Goal: Task Accomplishment & Management: Check status

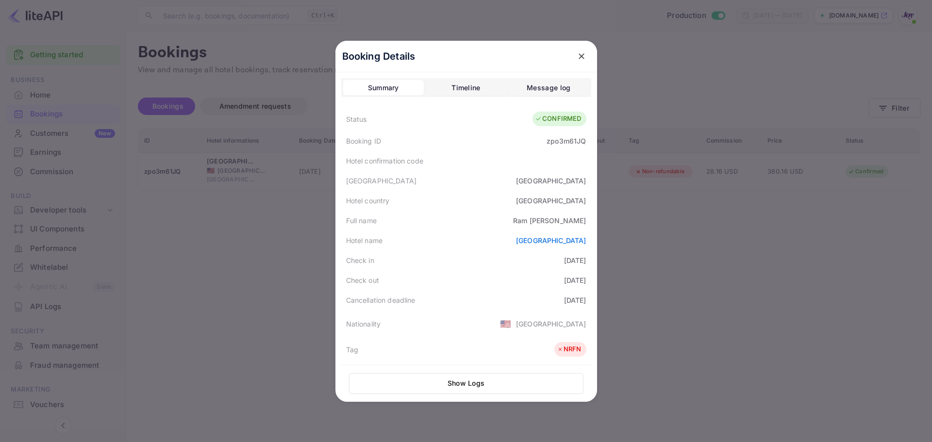
click at [577, 56] on icon "close" at bounding box center [582, 56] width 10 height 10
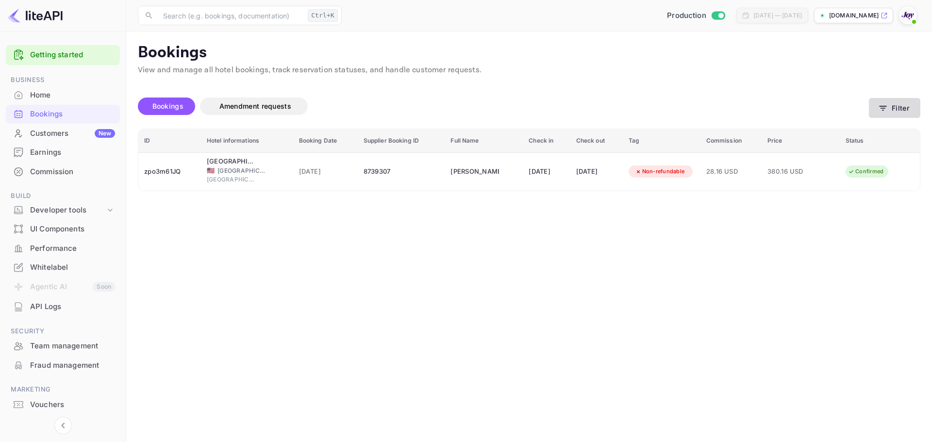
click at [880, 115] on button "Filter" at bounding box center [894, 108] width 51 height 20
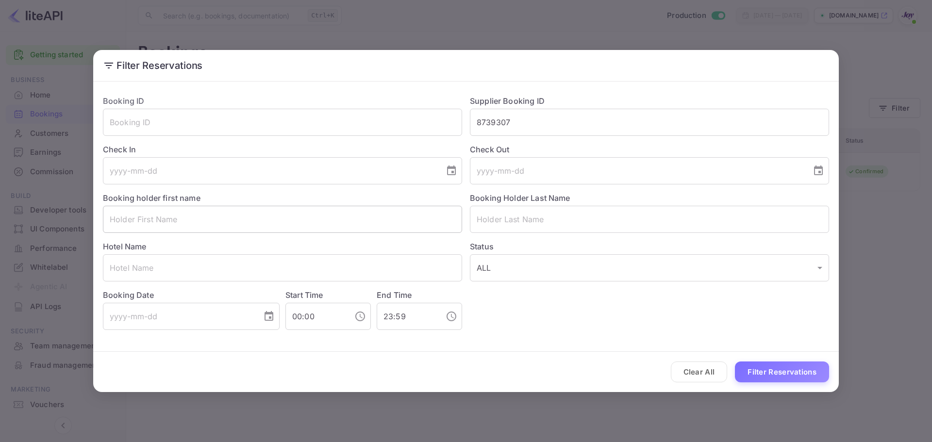
click at [371, 211] on input "text" at bounding box center [282, 219] width 359 height 27
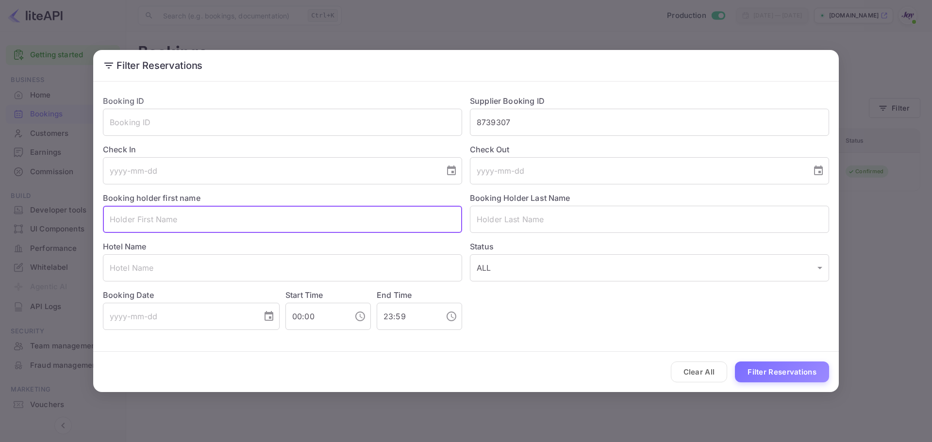
paste input "[PERSON_NAME]"
drag, startPoint x: 183, startPoint y: 217, endPoint x: 145, endPoint y: 224, distance: 38.9
click at [145, 224] on input "[PERSON_NAME]" at bounding box center [282, 219] width 359 height 27
type input "[PERSON_NAME]"
click at [538, 216] on input "text" at bounding box center [649, 219] width 359 height 27
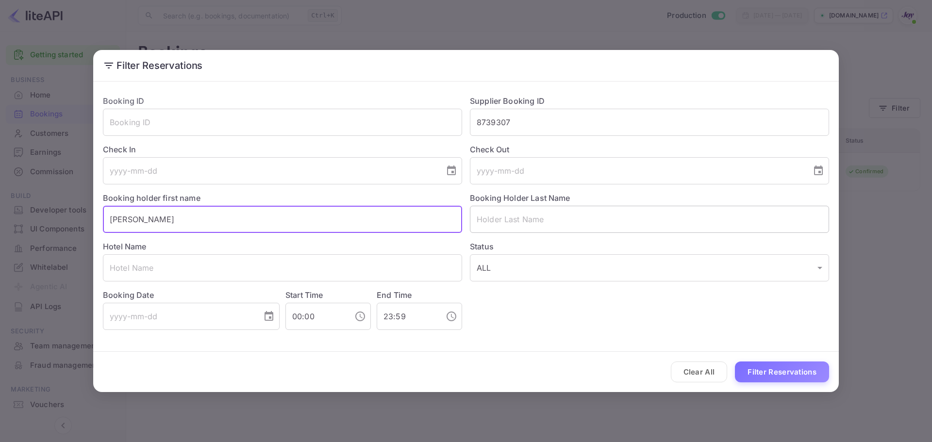
paste input "[PERSON_NAME]"
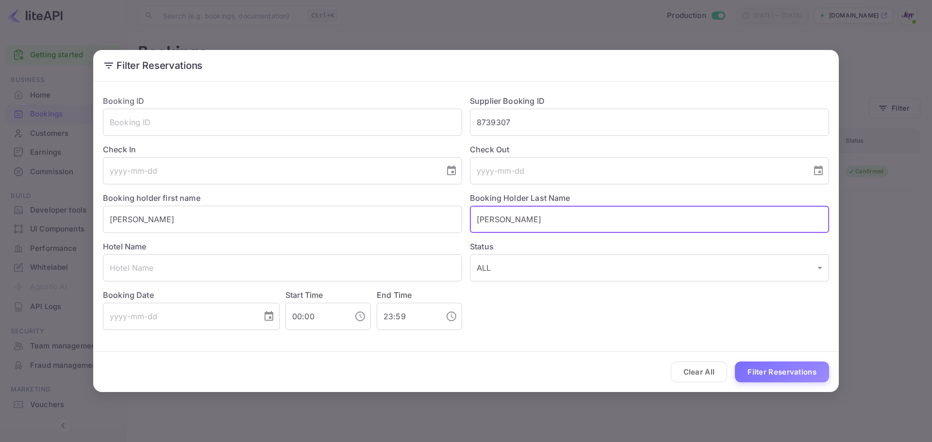
click at [480, 218] on input "[PERSON_NAME]" at bounding box center [649, 219] width 359 height 27
type input "[PERSON_NAME]"
click at [116, 220] on input "[PERSON_NAME]" at bounding box center [282, 219] width 359 height 27
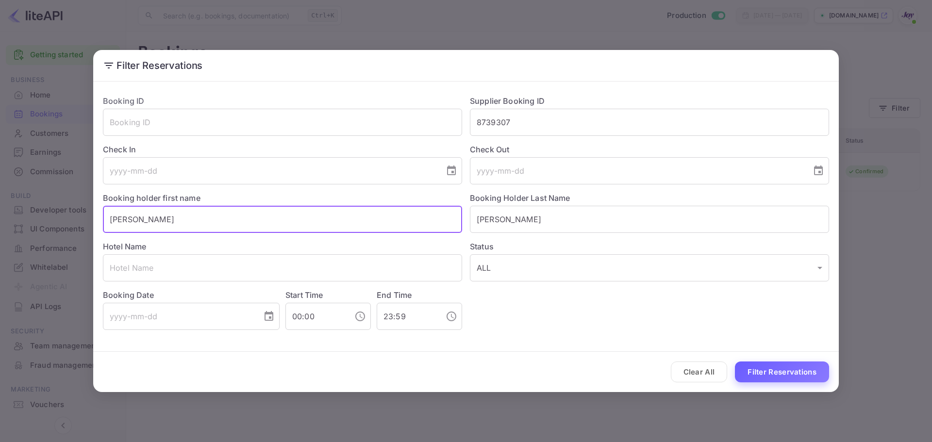
click at [771, 380] on button "Filter Reservations" at bounding box center [782, 372] width 94 height 21
click at [108, 214] on input "[PERSON_NAME]" at bounding box center [282, 219] width 359 height 27
type input "[PERSON_NAME]"
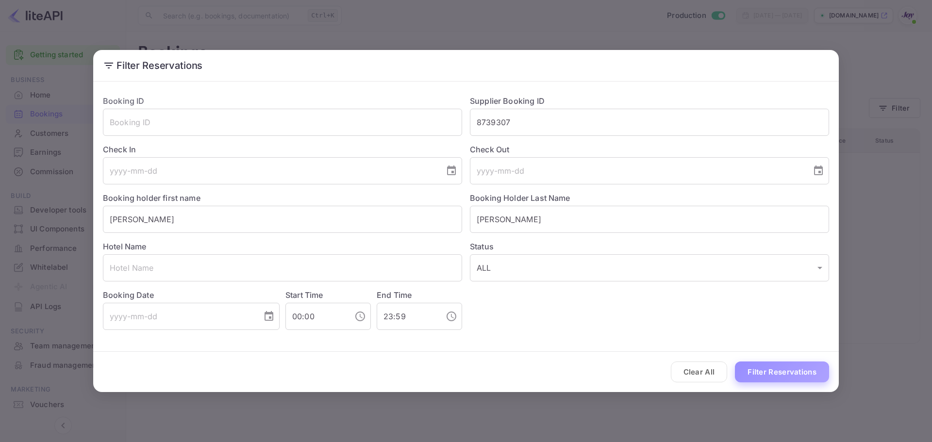
click at [768, 372] on button "Filter Reservations" at bounding box center [782, 372] width 94 height 21
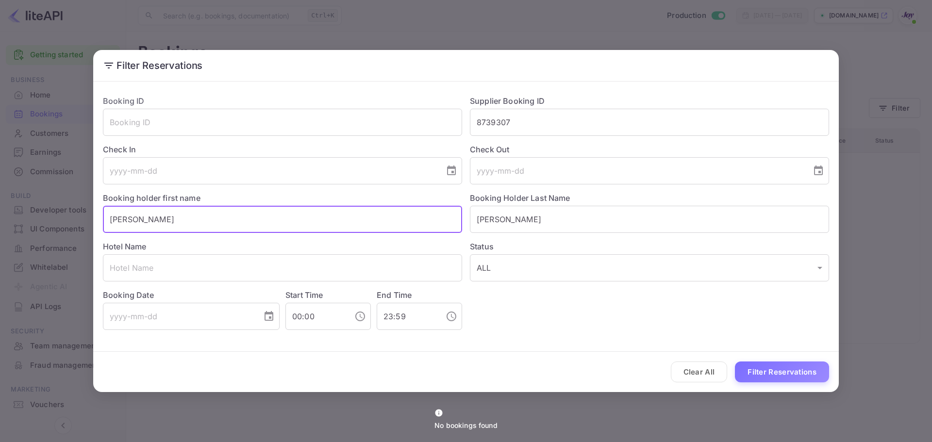
drag, startPoint x: 190, startPoint y: 219, endPoint x: -99, endPoint y: 213, distance: 288.9
click at [0, 213] on html "Getting started Business Home Bookings Customers New Earnings Commission Build …" at bounding box center [466, 221] width 932 height 442
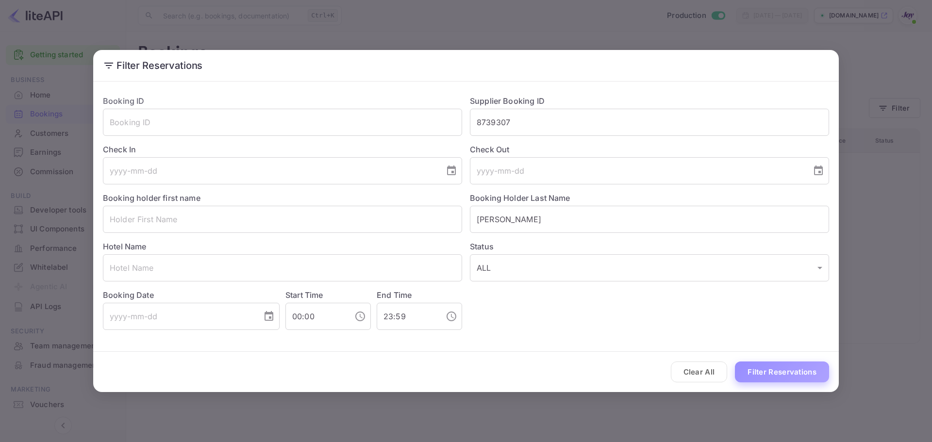
click at [811, 372] on button "Filter Reservations" at bounding box center [782, 372] width 94 height 21
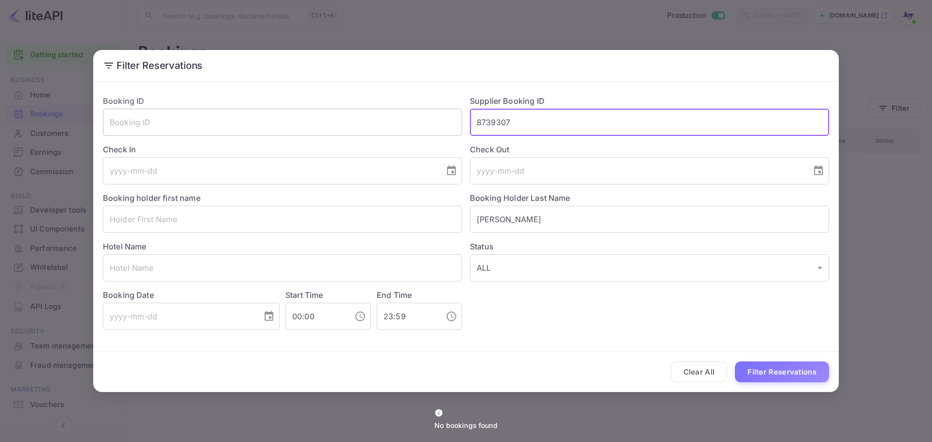
drag, startPoint x: 520, startPoint y: 130, endPoint x: 422, endPoint y: 133, distance: 98.6
click at [422, 133] on div "Booking ID ​ Supplier Booking ID 8739307 ​ Check In ​ Check Out ​ Booking holde…" at bounding box center [462, 208] width 734 height 243
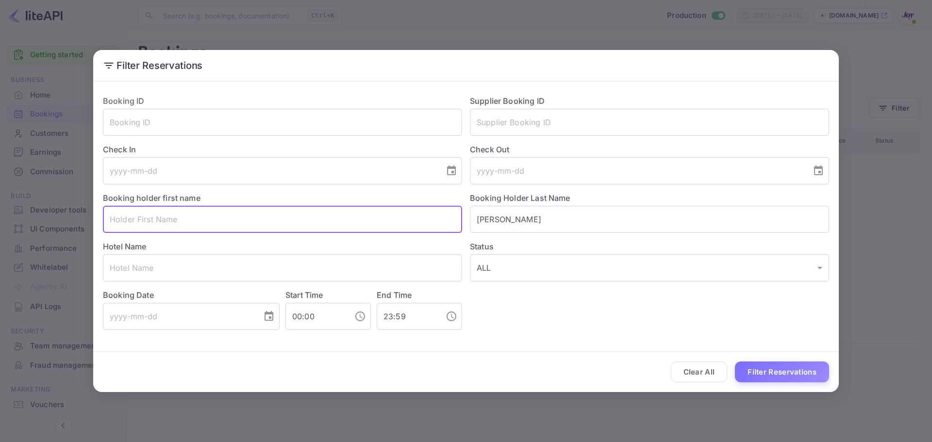
click at [232, 222] on input "text" at bounding box center [282, 219] width 359 height 27
type input "[PERSON_NAME]"
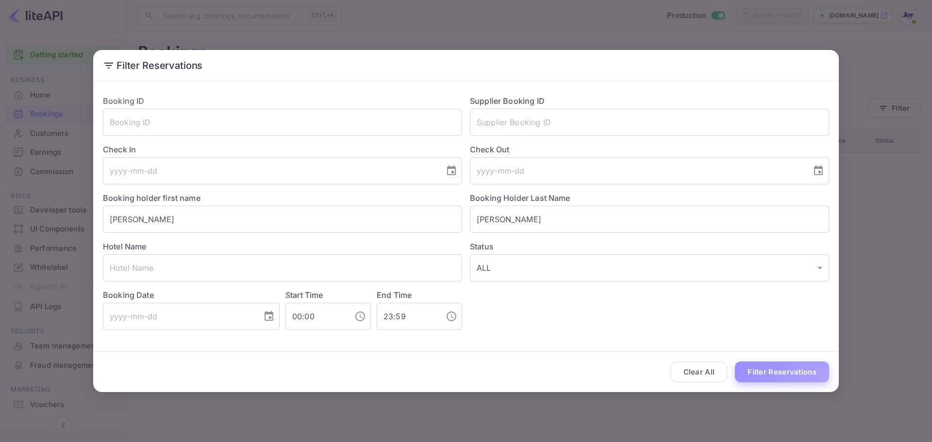
click at [754, 370] on button "Filter Reservations" at bounding box center [782, 372] width 94 height 21
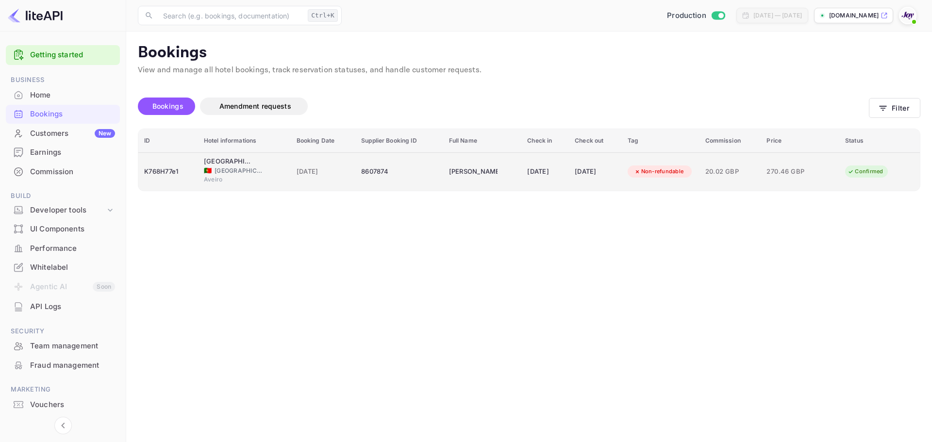
click at [449, 172] on div "[PERSON_NAME]" at bounding box center [473, 172] width 49 height 16
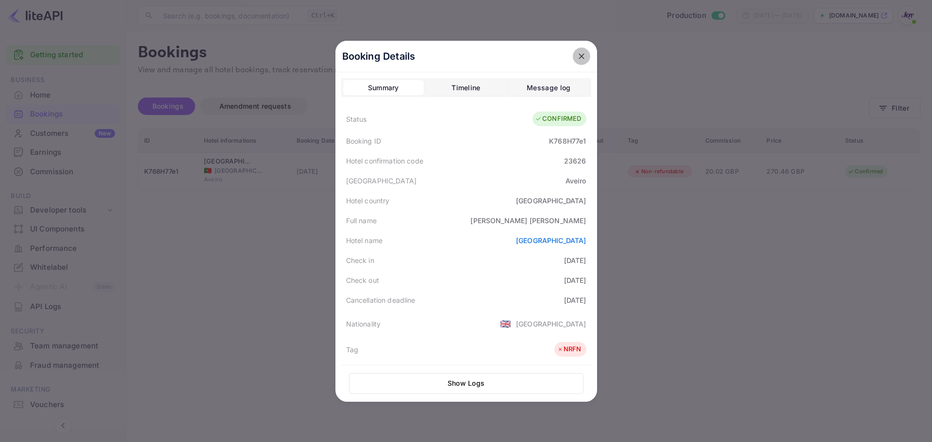
click at [580, 54] on icon "close" at bounding box center [582, 56] width 6 height 6
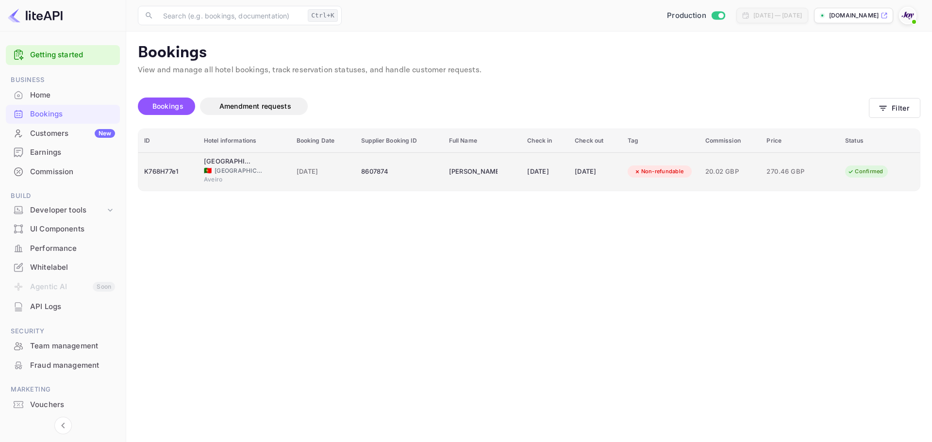
click at [291, 166] on td "[DATE]" at bounding box center [323, 171] width 65 height 38
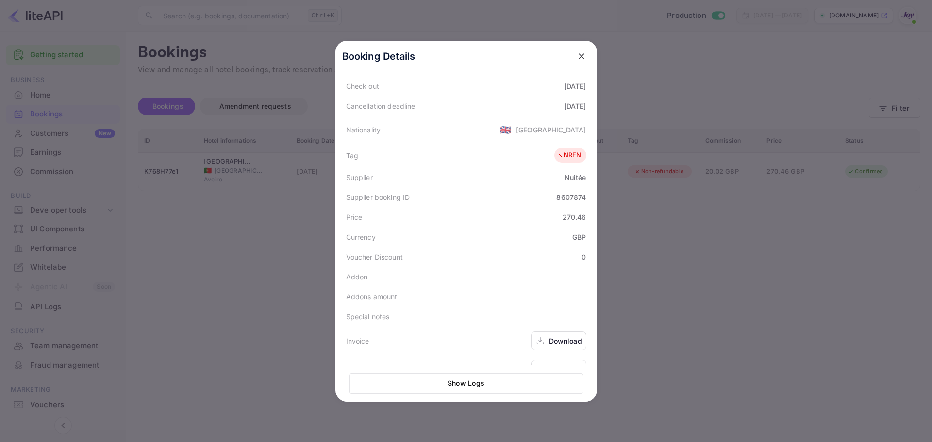
scroll to position [217, 0]
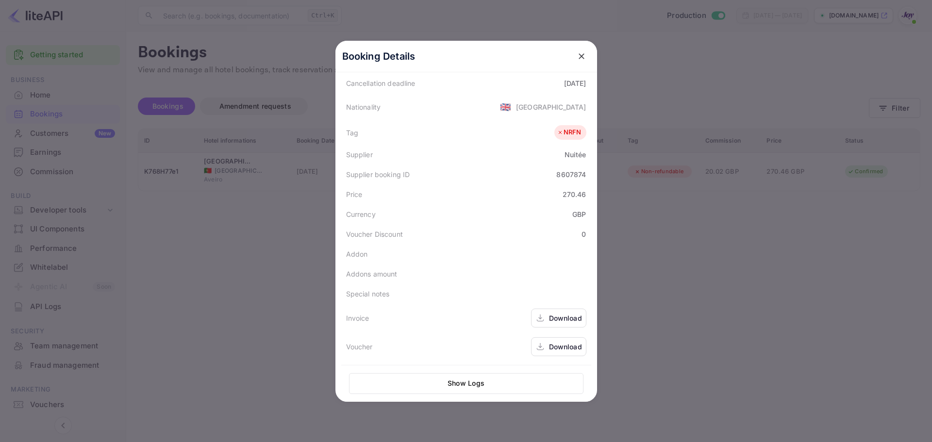
click at [701, 307] on div at bounding box center [466, 221] width 932 height 442
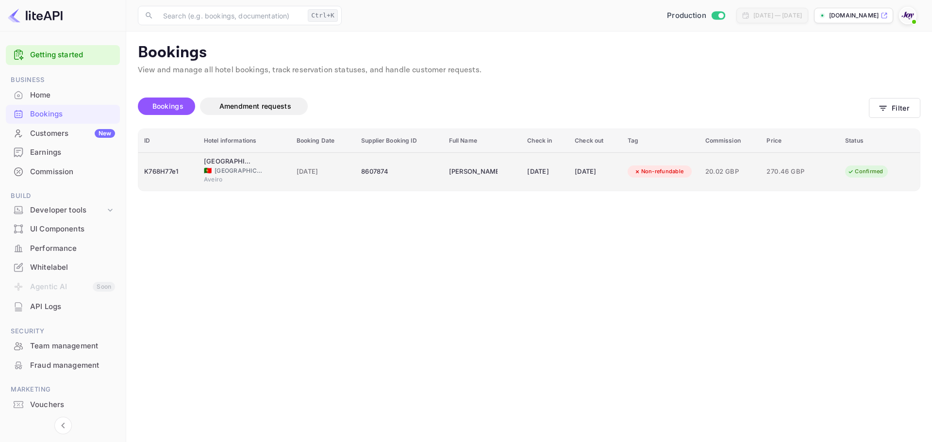
click at [291, 174] on td "[DATE]" at bounding box center [323, 171] width 65 height 38
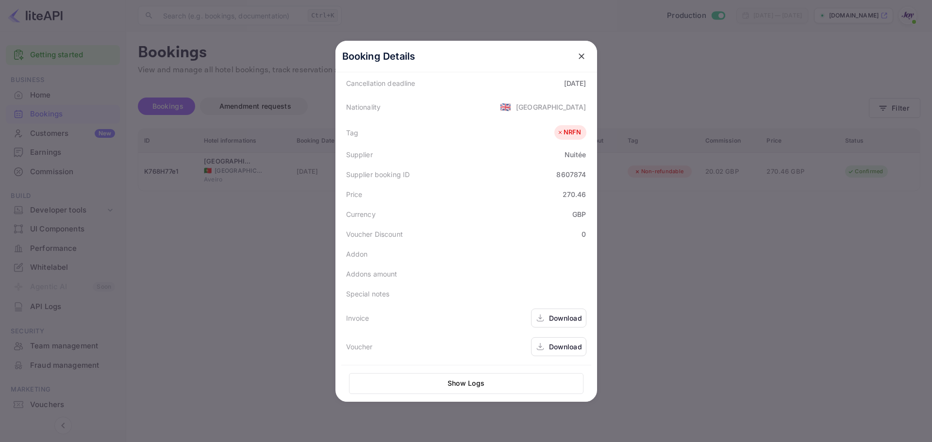
click at [552, 346] on div "Download" at bounding box center [565, 347] width 33 height 10
click at [551, 311] on div "Download" at bounding box center [558, 318] width 55 height 19
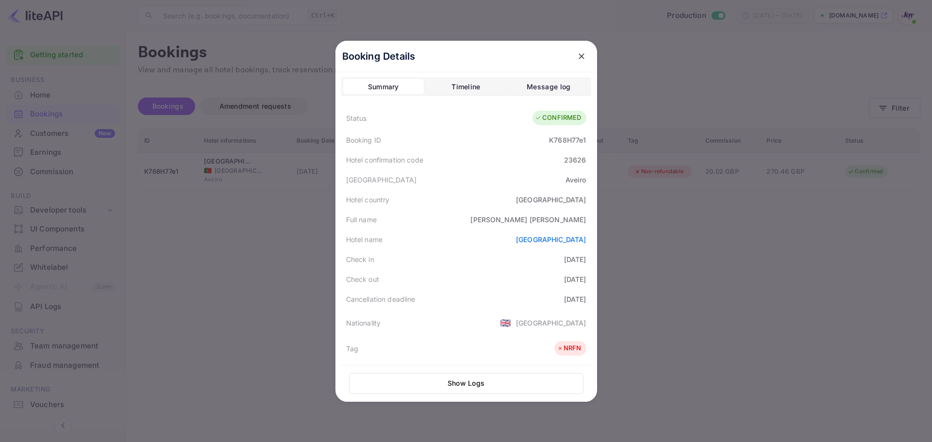
scroll to position [0, 0]
click at [558, 83] on div "Message log" at bounding box center [549, 88] width 44 height 12
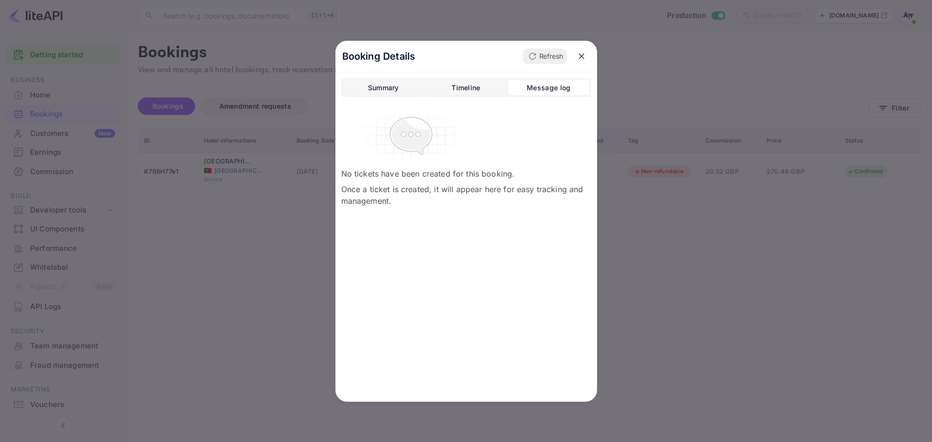
click at [463, 92] on div "Timeline" at bounding box center [465, 88] width 29 height 12
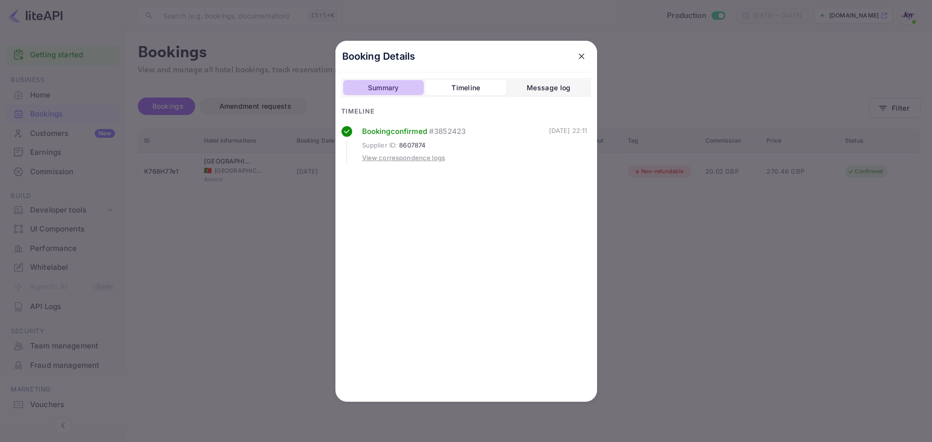
click at [401, 87] on button "Summary" at bounding box center [383, 88] width 81 height 16
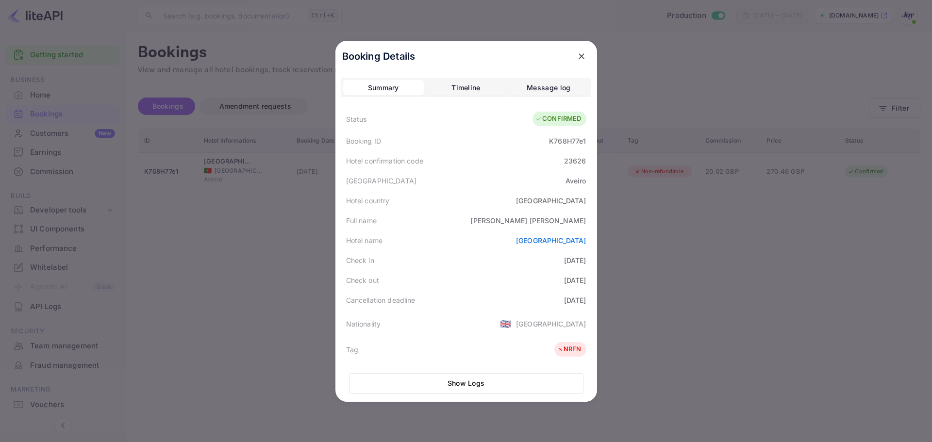
click at [577, 58] on icon "close" at bounding box center [582, 56] width 10 height 10
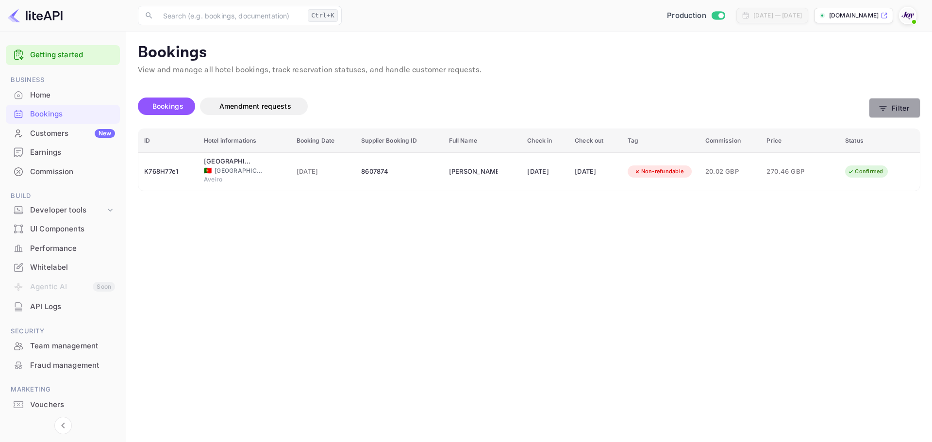
click at [869, 100] on button "Filter" at bounding box center [894, 108] width 51 height 20
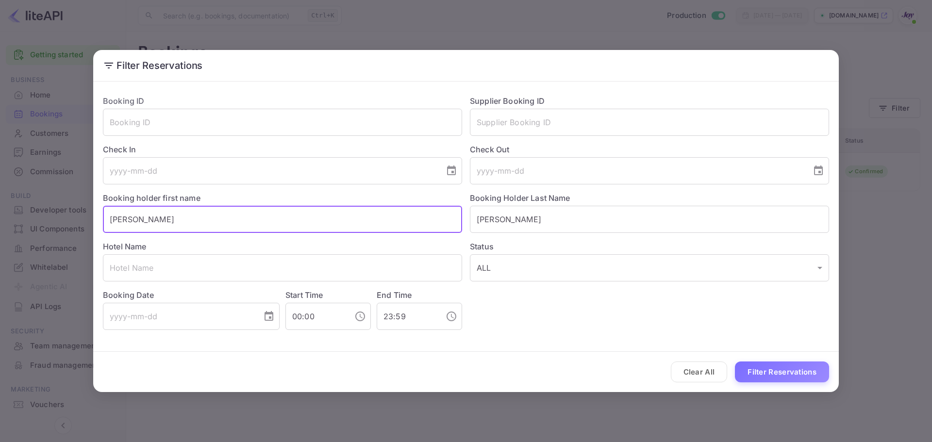
drag, startPoint x: 183, startPoint y: 218, endPoint x: 37, endPoint y: 227, distance: 145.4
click at [37, 227] on div "Filter Reservations Booking ID ​ Supplier Booking ID ​ Check In ​ Check Out ​ B…" at bounding box center [466, 221] width 932 height 442
paste input "[PERSON_NAME]"
drag, startPoint x: 182, startPoint y: 220, endPoint x: 163, endPoint y: 216, distance: 19.0
click at [163, 216] on input "[PERSON_NAME]" at bounding box center [282, 219] width 359 height 27
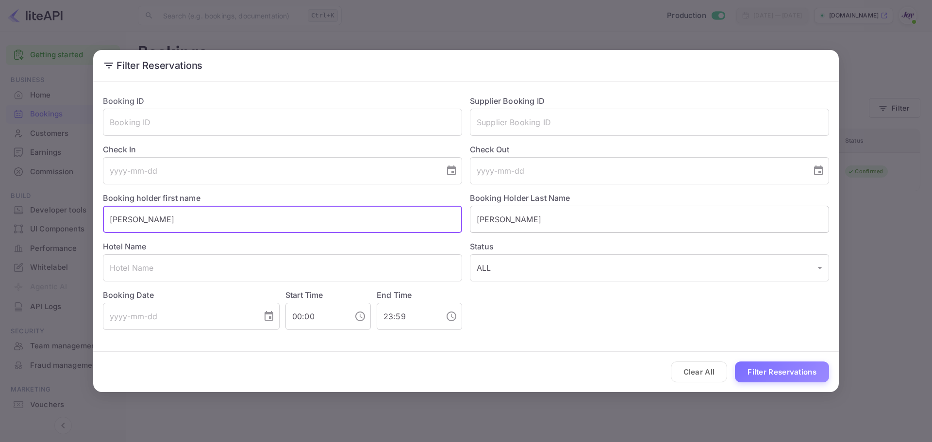
type input "[PERSON_NAME]"
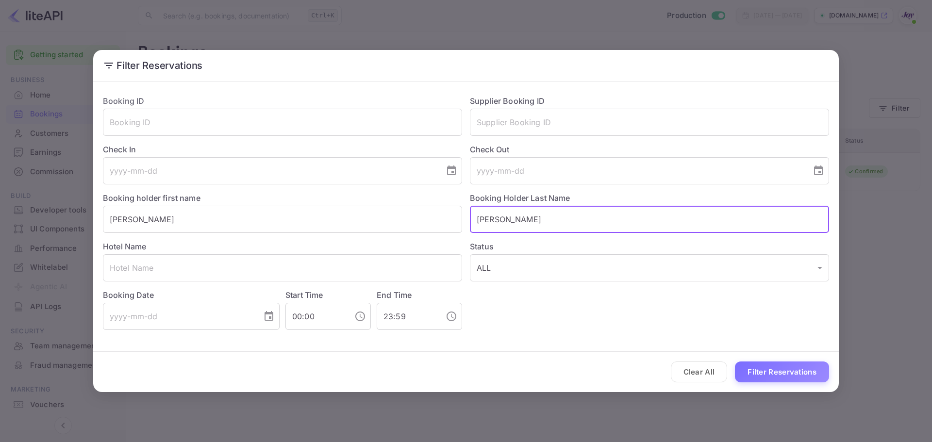
drag, startPoint x: 519, startPoint y: 222, endPoint x: 471, endPoint y: 214, distance: 49.2
click at [471, 214] on input "[PERSON_NAME]" at bounding box center [649, 219] width 359 height 27
paste input "Ouelle"
type input "Ouelle"
click at [763, 368] on button "Filter Reservations" at bounding box center [782, 372] width 94 height 21
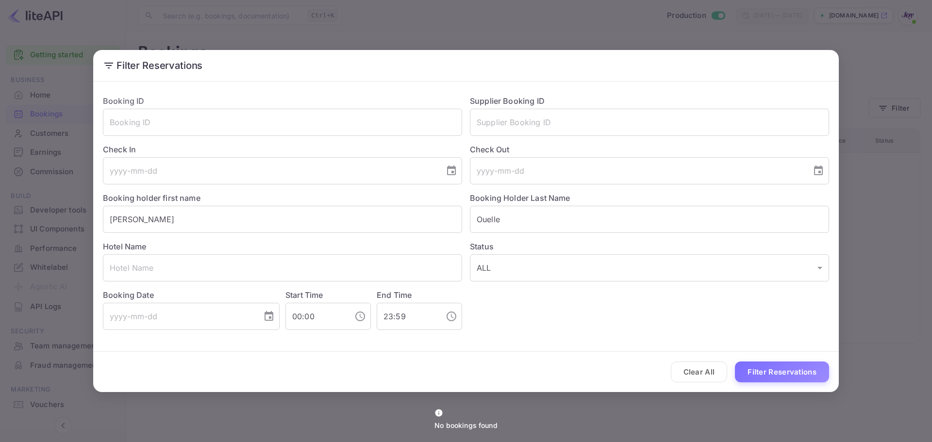
drag, startPoint x: 192, startPoint y: 217, endPoint x: -101, endPoint y: 200, distance: 293.2
click at [0, 200] on html "Getting started Business Home Bookings Customers New Earnings Commission Build …" at bounding box center [466, 221] width 932 height 442
click at [758, 364] on button "Filter Reservations" at bounding box center [782, 372] width 94 height 21
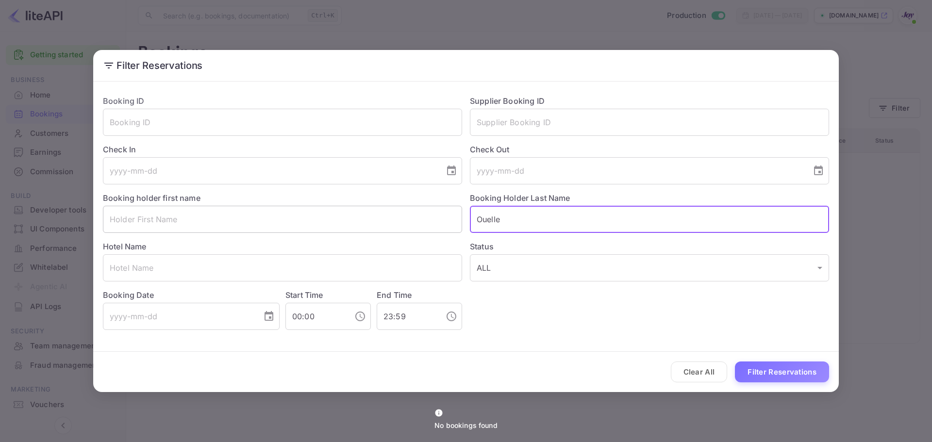
drag, startPoint x: 484, startPoint y: 224, endPoint x: 262, endPoint y: 225, distance: 221.8
click at [262, 225] on div "Booking ID ​ Supplier Booking ID ​ Check In ​ Check Out ​ Booking holder first …" at bounding box center [462, 208] width 734 height 243
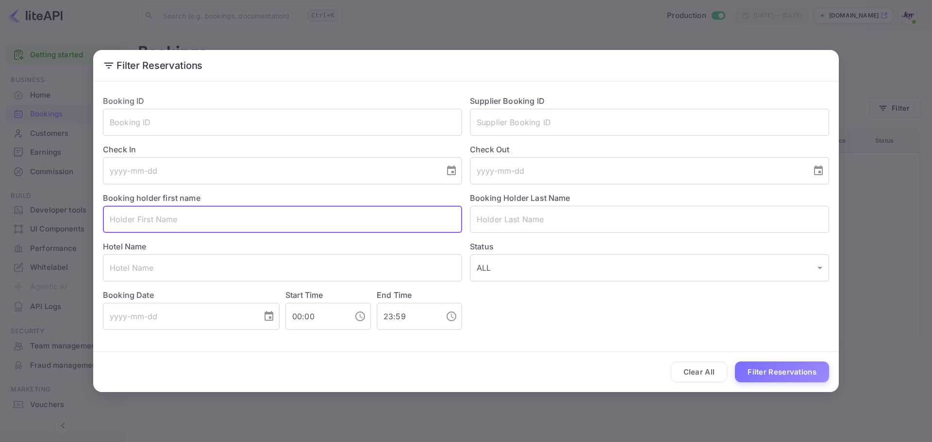
click at [210, 220] on input "text" at bounding box center [282, 219] width 359 height 27
paste input "[PERSON_NAME]"
click at [780, 371] on button "Filter Reservations" at bounding box center [782, 372] width 94 height 21
drag, startPoint x: 194, startPoint y: 217, endPoint x: 164, endPoint y: 216, distance: 29.6
click at [164, 216] on input "[PERSON_NAME]" at bounding box center [282, 219] width 359 height 27
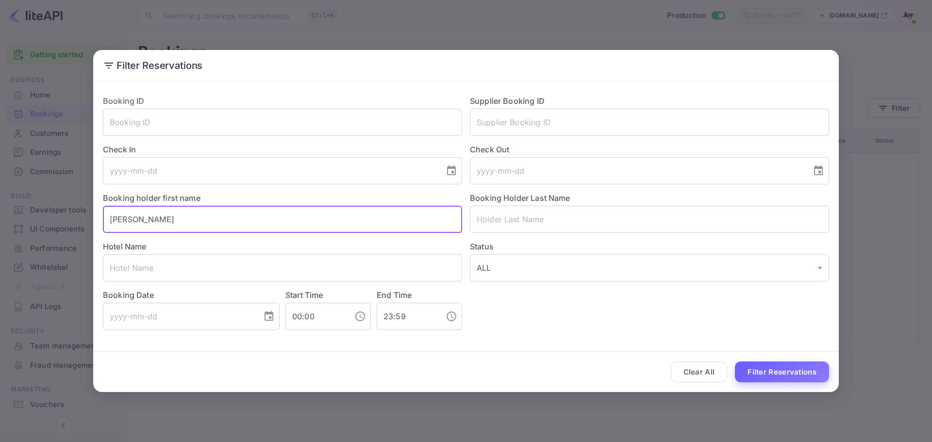
type input "[PERSON_NAME]"
click at [757, 368] on button "Filter Reservations" at bounding box center [782, 372] width 94 height 21
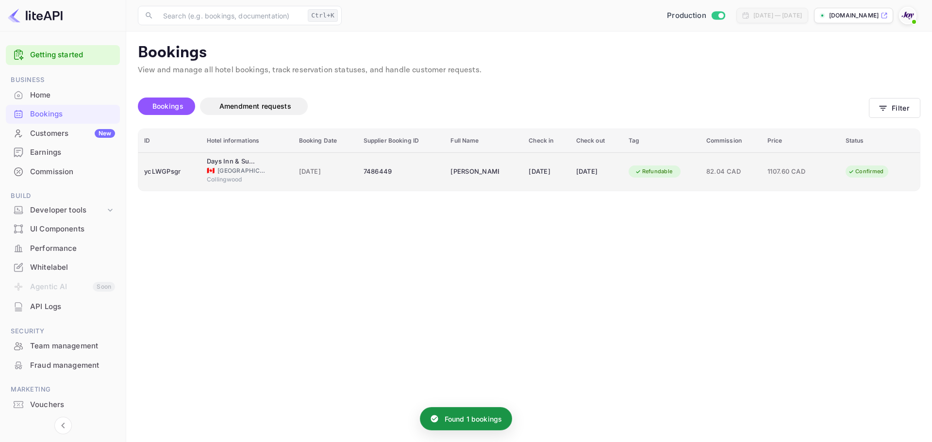
click at [254, 170] on span "[GEOGRAPHIC_DATA]" at bounding box center [241, 170] width 49 height 9
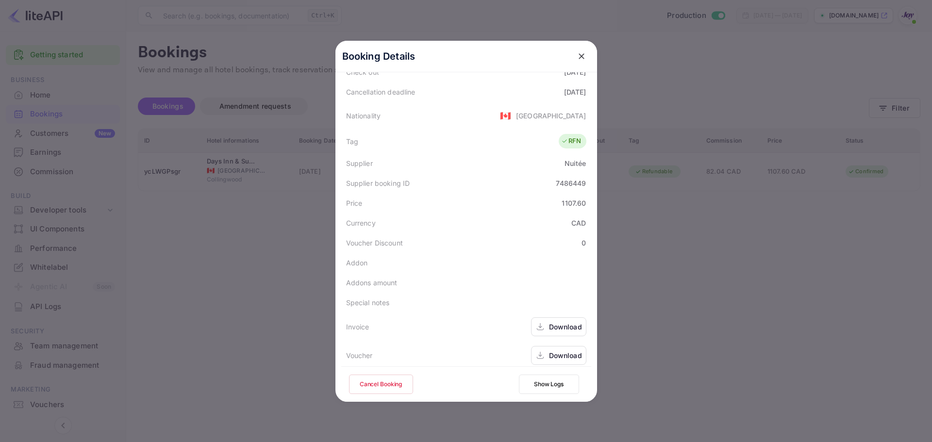
scroll to position [216, 0]
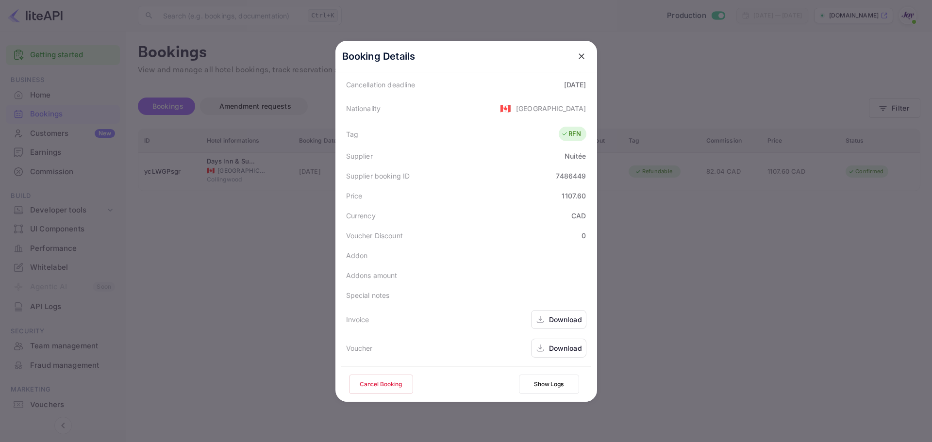
click at [577, 63] on button "close" at bounding box center [581, 56] width 17 height 17
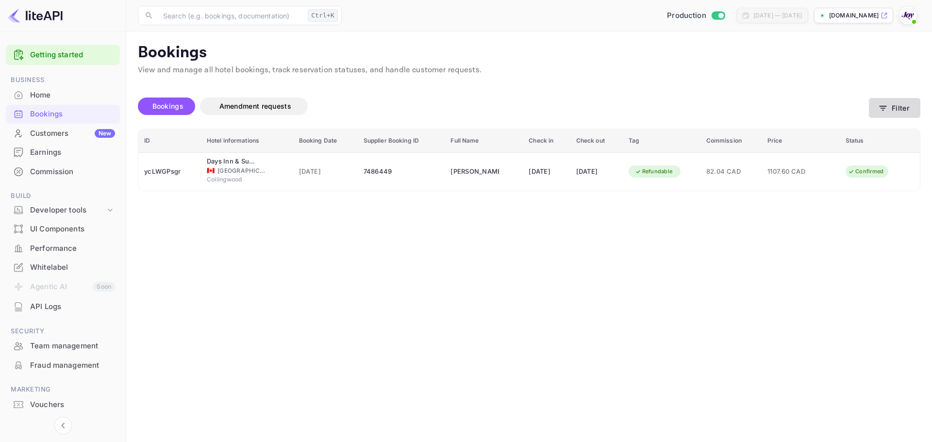
click at [909, 115] on button "Filter" at bounding box center [894, 108] width 51 height 20
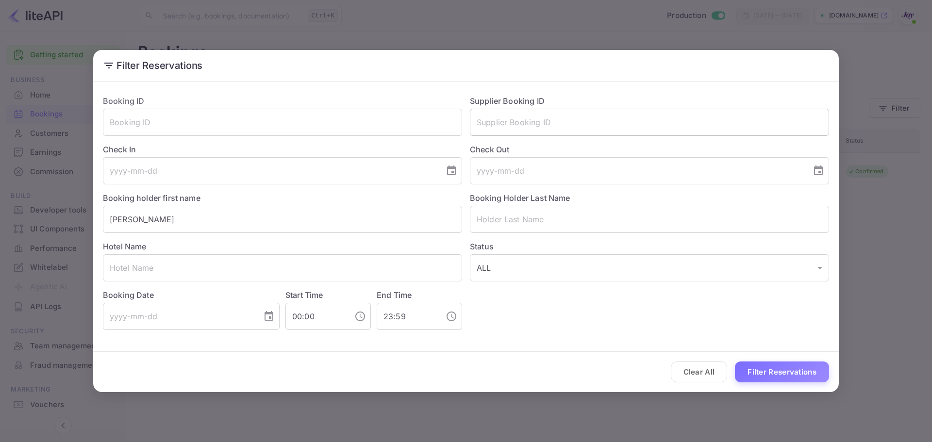
click at [518, 118] on input "text" at bounding box center [649, 122] width 359 height 27
paste input "9003374"
type input "9003374"
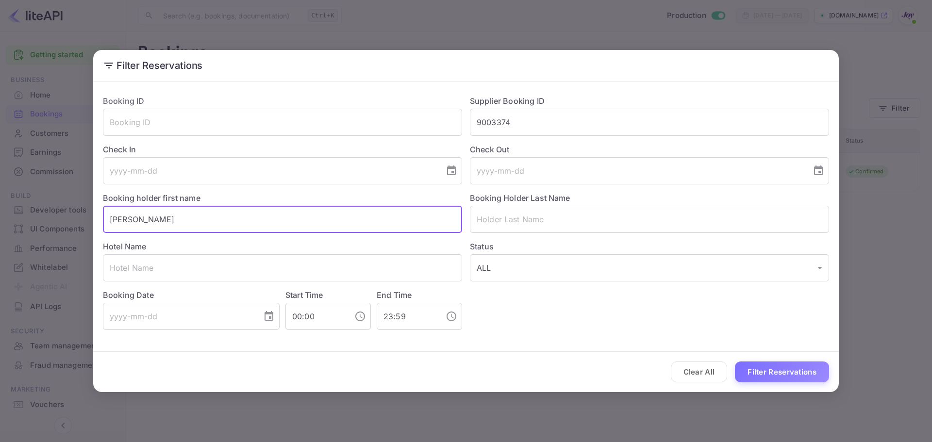
drag, startPoint x: 163, startPoint y: 221, endPoint x: -59, endPoint y: 169, distance: 227.8
click at [0, 169] on html "Getting started Business Home Bookings Customers New Earnings Commission Build …" at bounding box center [466, 221] width 932 height 442
click at [754, 376] on button "Filter Reservations" at bounding box center [782, 372] width 94 height 21
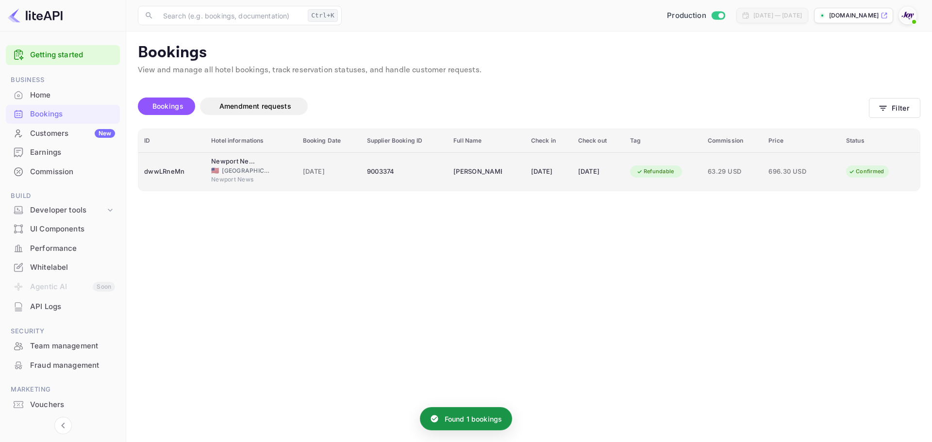
click at [344, 177] on span "[DATE]" at bounding box center [329, 171] width 52 height 11
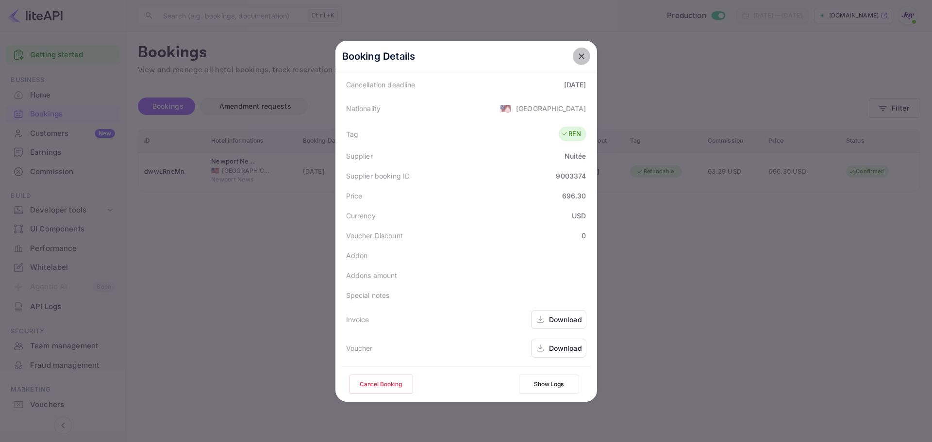
click at [579, 58] on icon "close" at bounding box center [582, 56] width 6 height 6
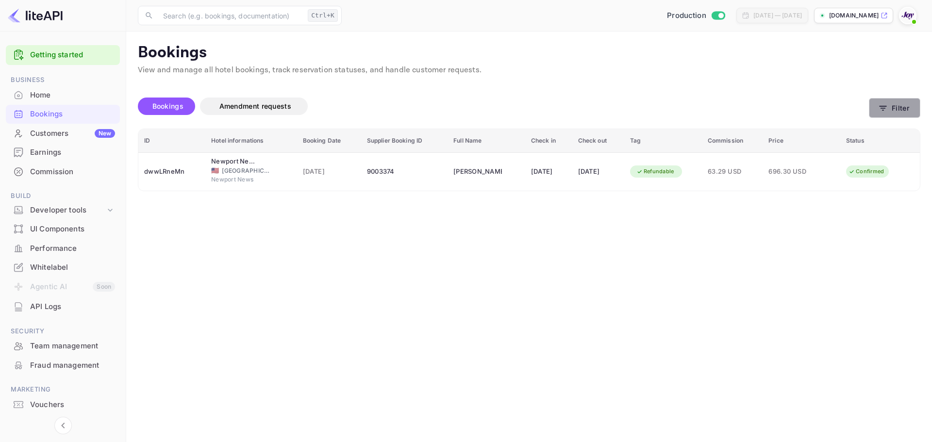
click at [894, 112] on button "Filter" at bounding box center [894, 108] width 51 height 20
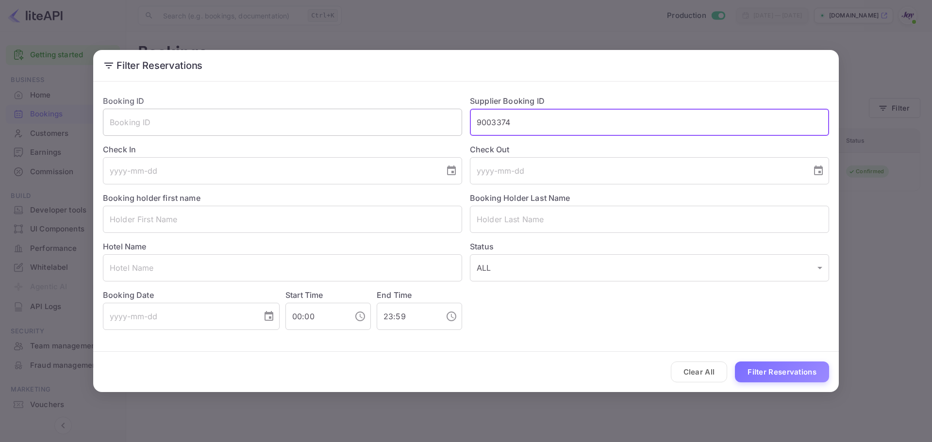
drag, startPoint x: 561, startPoint y: 118, endPoint x: 429, endPoint y: 110, distance: 132.3
click at [429, 110] on div "Booking ID ​ Supplier Booking ID 9003374 ​ Check In ​ Check Out ​ Booking holde…" at bounding box center [462, 208] width 734 height 243
click at [274, 219] on input "text" at bounding box center [282, 219] width 359 height 27
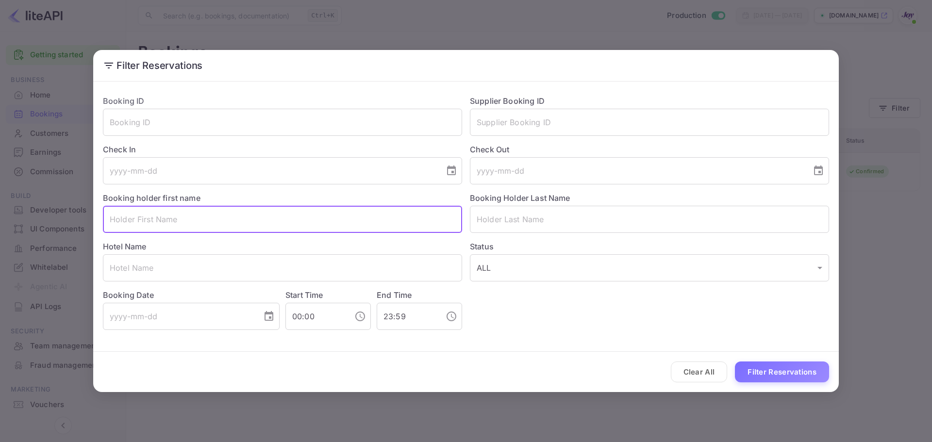
paste input "[PERSON_NAME]"
drag, startPoint x: 175, startPoint y: 222, endPoint x: 133, endPoint y: 222, distance: 41.7
click at [133, 222] on input "[PERSON_NAME]" at bounding box center [282, 219] width 359 height 27
type input "[PERSON_NAME]"
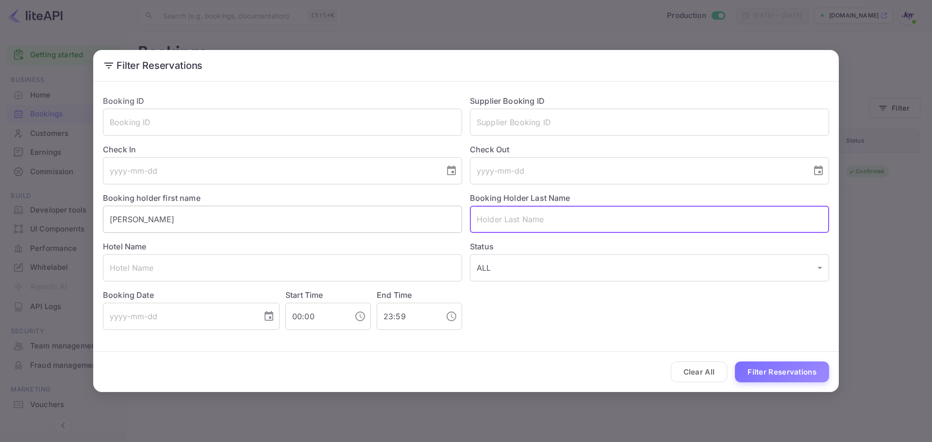
paste input "Mehra"
type input "Mehra"
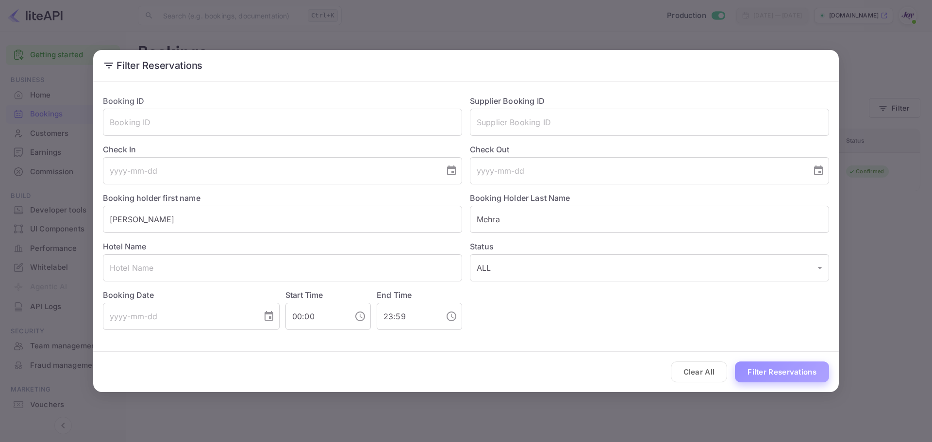
click at [808, 375] on button "Filter Reservations" at bounding box center [782, 372] width 94 height 21
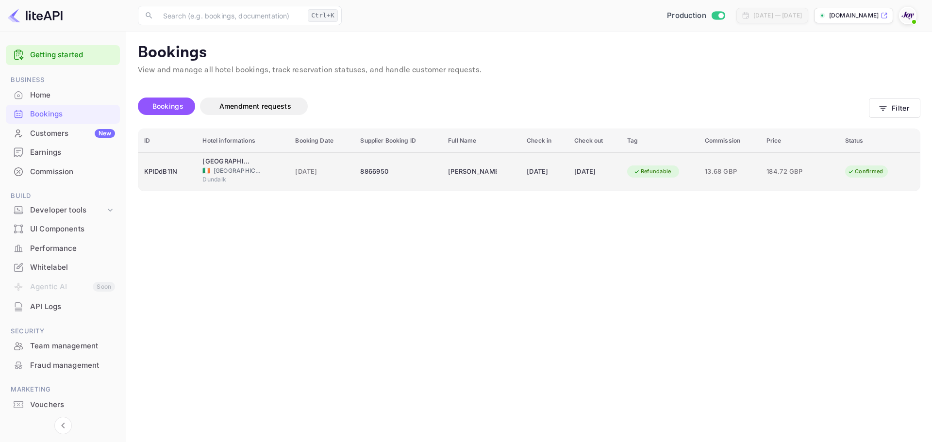
click at [485, 170] on td "[PERSON_NAME]" at bounding box center [481, 171] width 79 height 38
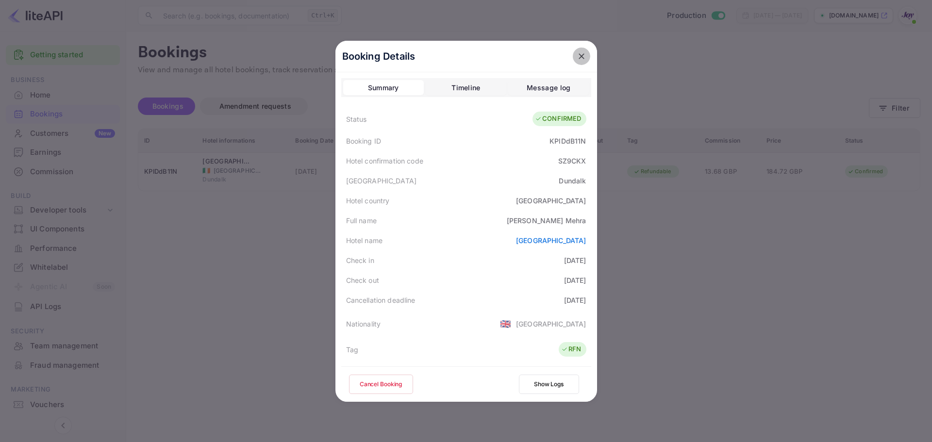
click at [583, 60] on button "close" at bounding box center [581, 56] width 17 height 17
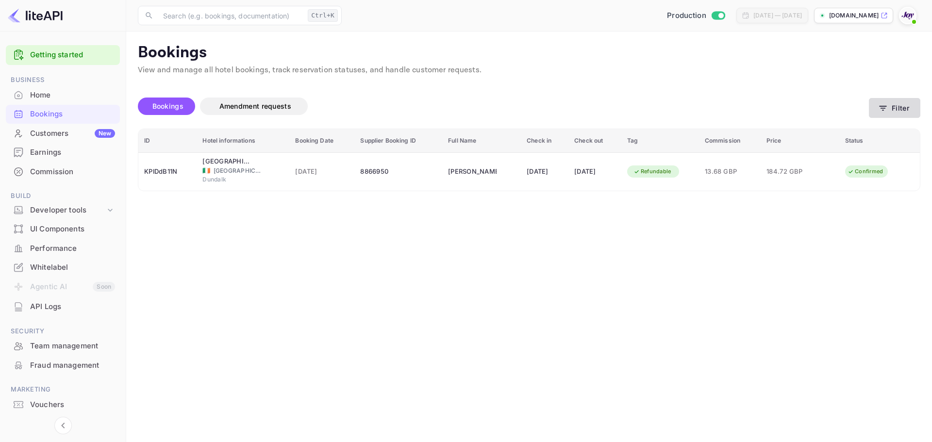
click at [889, 113] on button "Filter" at bounding box center [894, 108] width 51 height 20
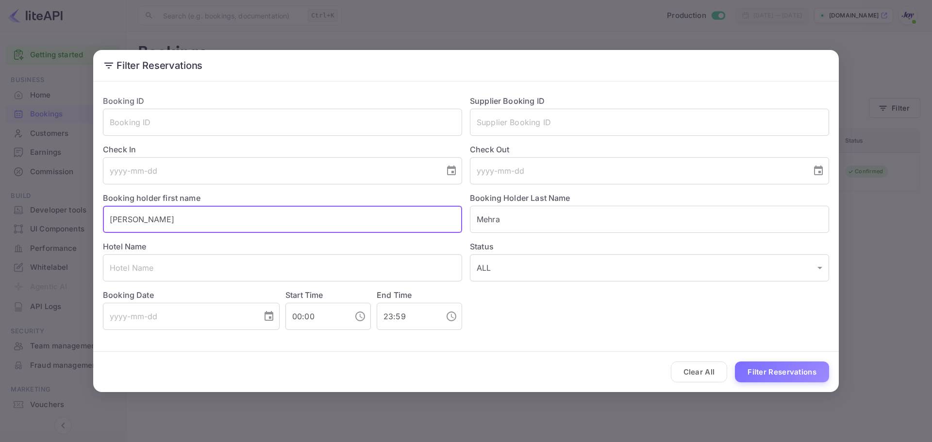
drag, startPoint x: 382, startPoint y: 215, endPoint x: -283, endPoint y: 220, distance: 665.5
click at [0, 220] on html "Getting started Business Home Bookings Customers New Earnings Commission Build …" at bounding box center [466, 221] width 932 height 442
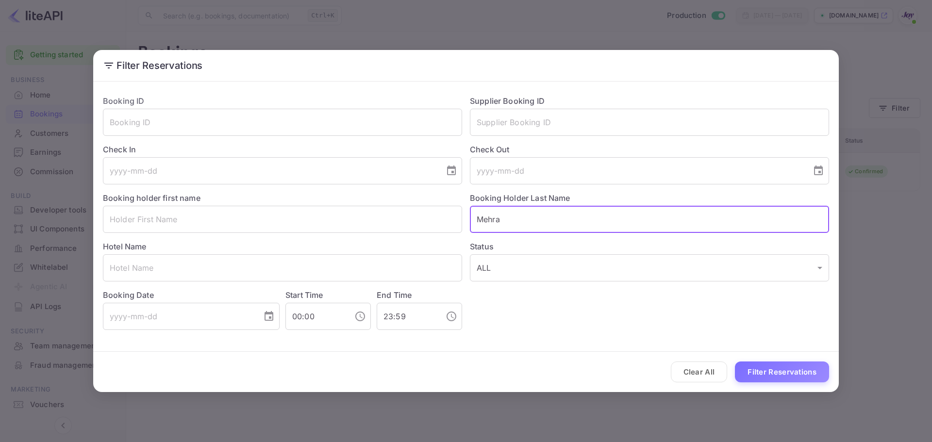
paste input "[PERSON_NAME]"
type input "[PERSON_NAME]"
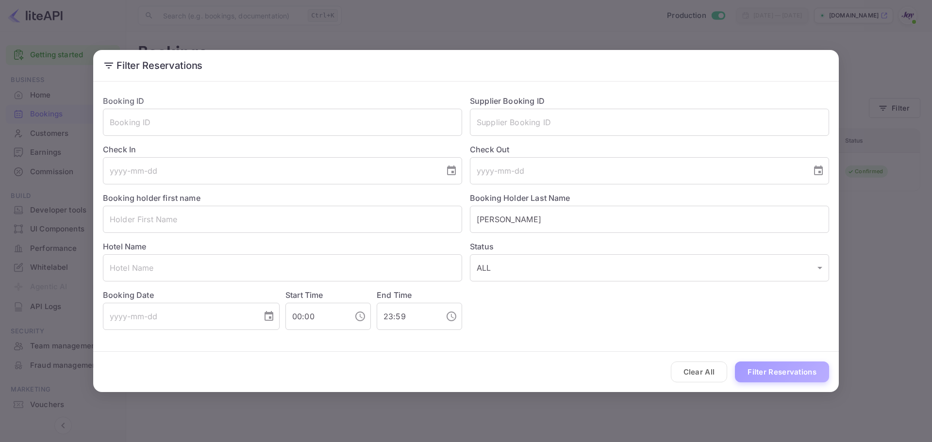
drag, startPoint x: 784, startPoint y: 381, endPoint x: 759, endPoint y: 376, distance: 25.3
click at [783, 381] on button "Filter Reservations" at bounding box center [782, 372] width 94 height 21
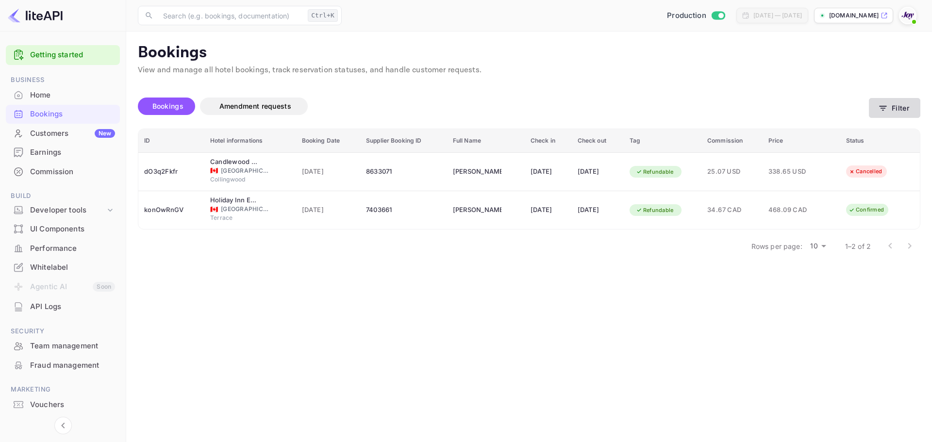
click at [904, 115] on button "Filter" at bounding box center [894, 108] width 51 height 20
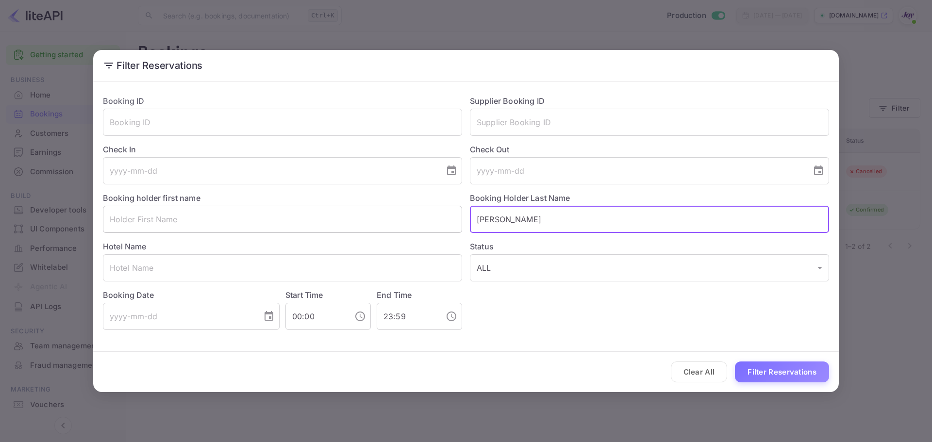
drag, startPoint x: 536, startPoint y: 221, endPoint x: 358, endPoint y: 223, distance: 178.6
click at [349, 218] on div "Booking ID ​ Supplier Booking ID ​ Check In ​ Check Out ​ Booking holder first …" at bounding box center [462, 208] width 734 height 243
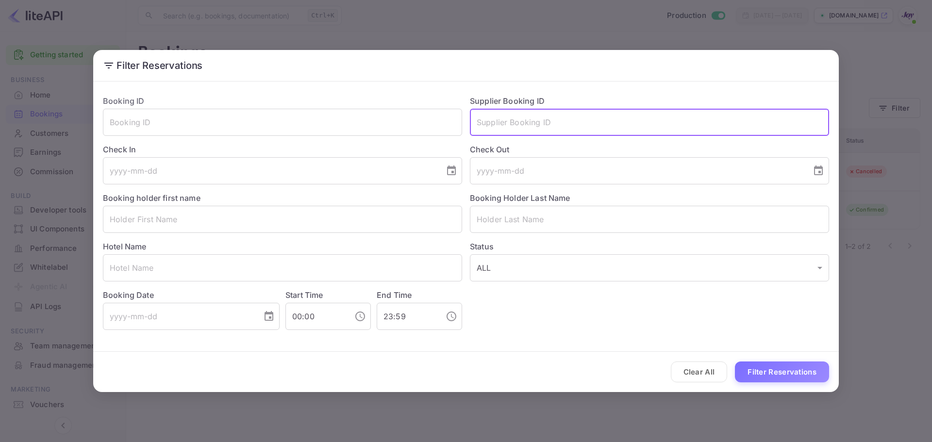
click at [503, 118] on input "text" at bounding box center [649, 122] width 359 height 27
paste input "36a305f770"
type input "36a305f770"
click at [855, 51] on div "Filter Reservations Booking ID ​ Supplier Booking ID 36a305f770 ​ Check In ​ Ch…" at bounding box center [466, 221] width 932 height 442
